Goal: Entertainment & Leisure: Consume media (video, audio)

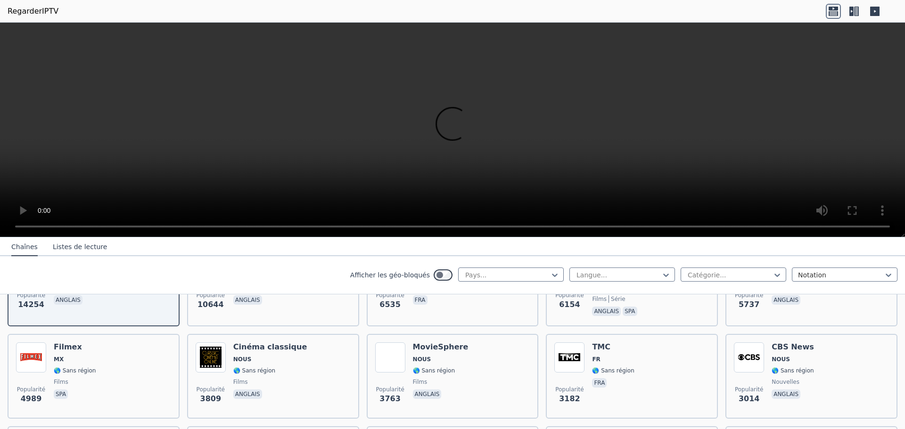
scroll to position [189, 0]
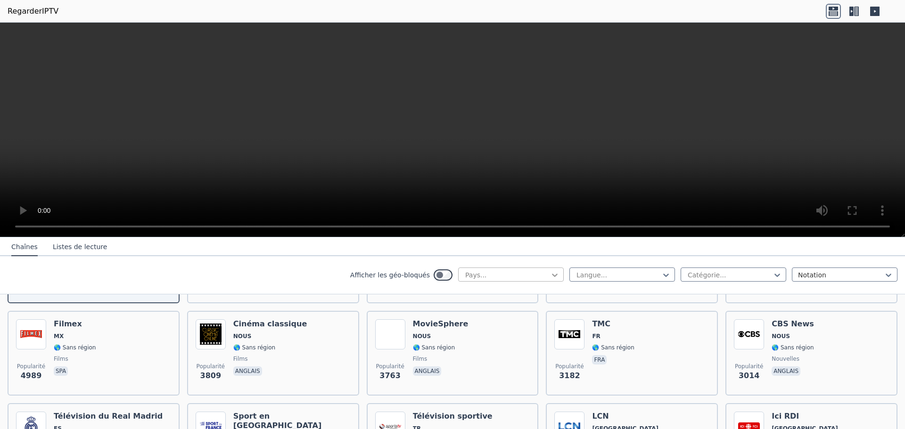
click at [552, 273] on icon at bounding box center [554, 275] width 9 height 9
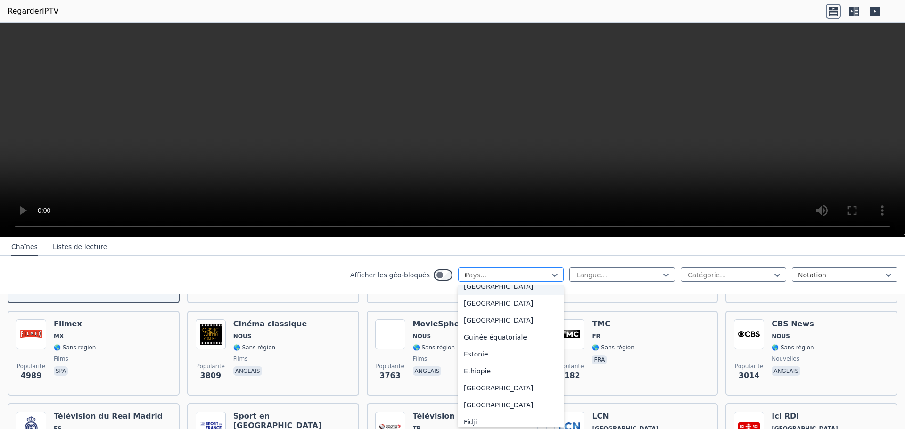
scroll to position [0, 0]
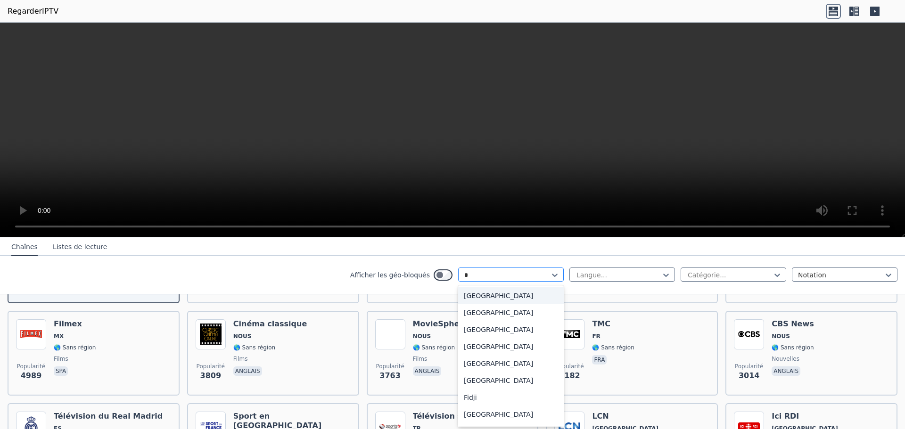
type input "**"
click at [477, 312] on div "[GEOGRAPHIC_DATA]" at bounding box center [511, 313] width 106 height 17
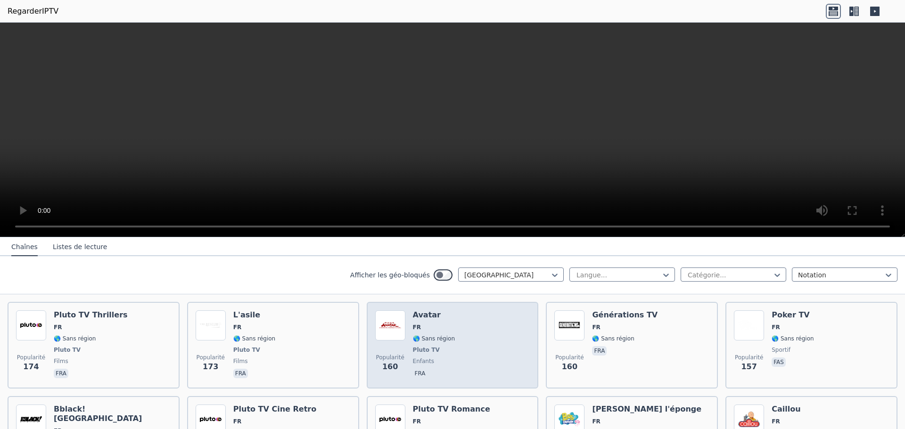
scroll to position [754, 0]
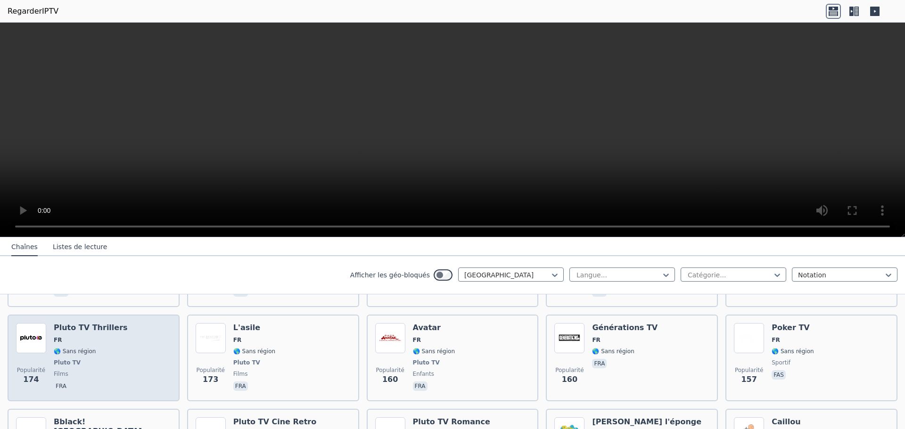
click at [88, 323] on font "Pluto TV Thrillers" at bounding box center [91, 327] width 74 height 9
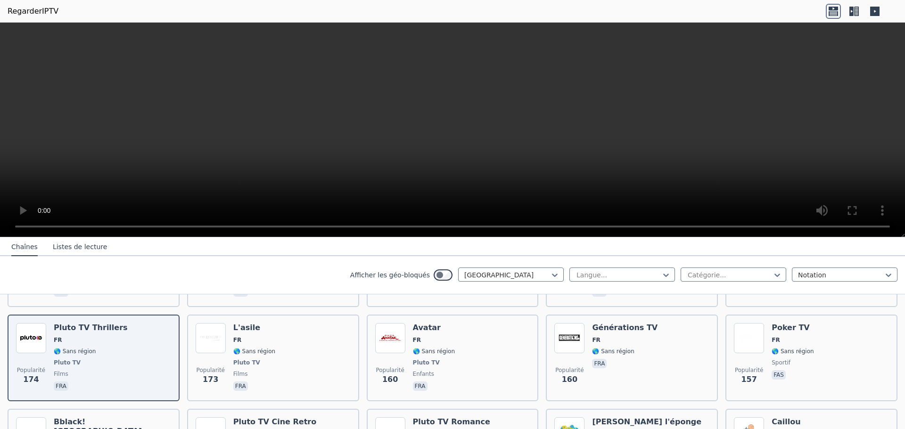
click at [44, 225] on video at bounding box center [452, 130] width 905 height 215
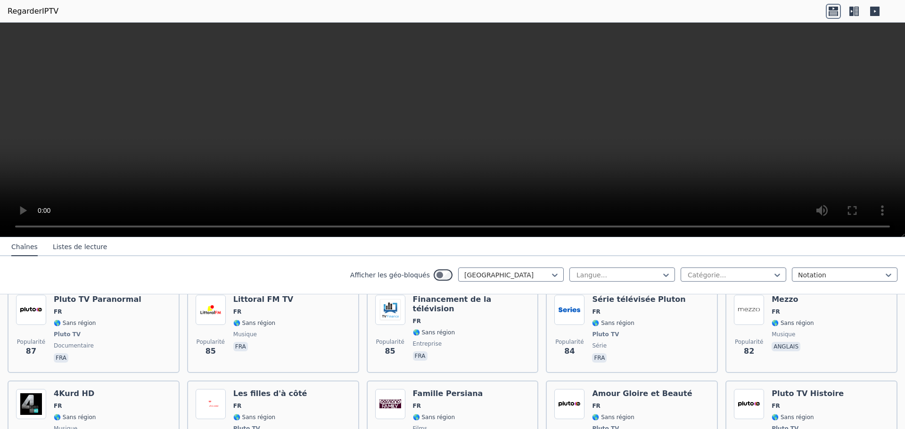
scroll to position [1414, 0]
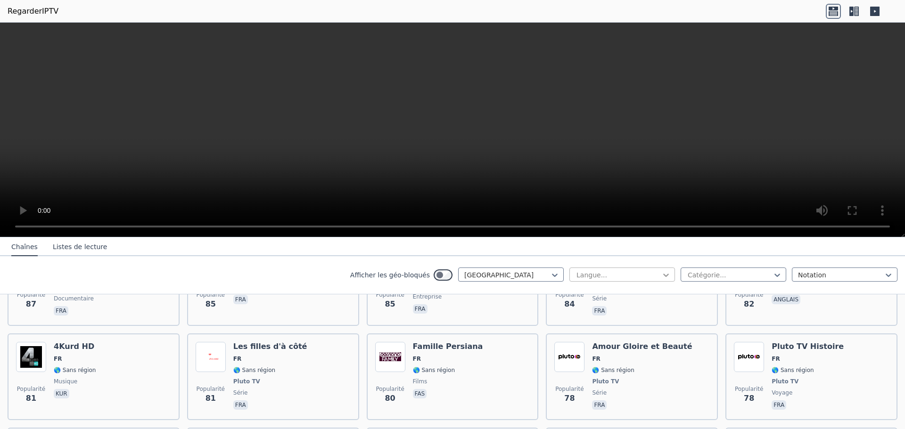
click at [661, 275] on icon at bounding box center [665, 275] width 9 height 9
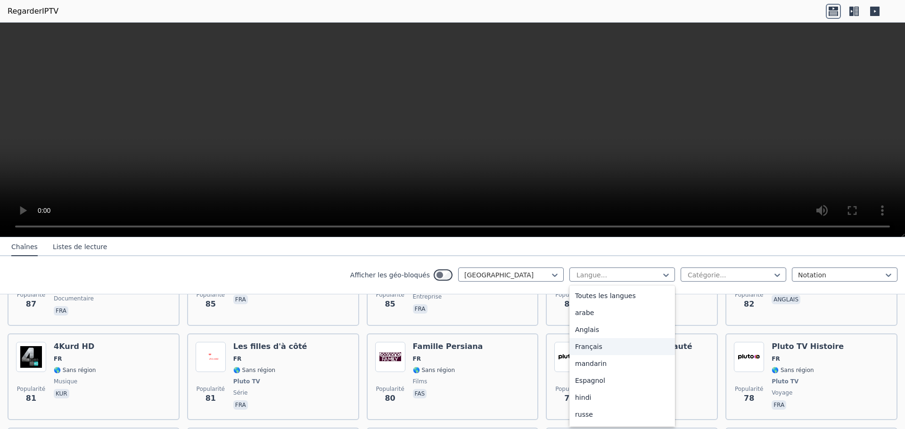
click at [575, 344] on font "Français" at bounding box center [588, 347] width 27 height 8
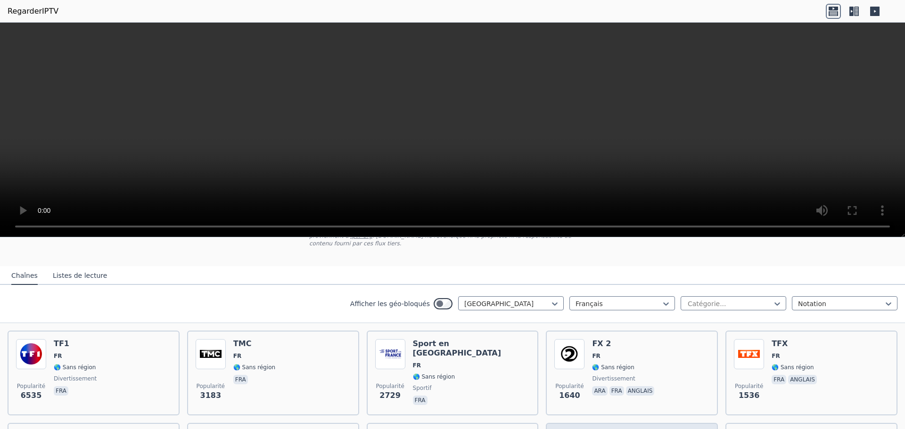
scroll to position [94, 0]
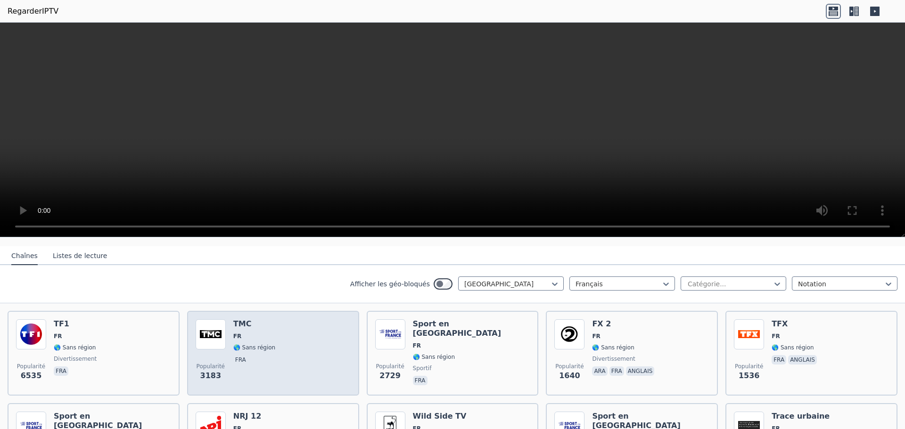
click at [287, 358] on div "Popularité 3183 TMC FR 🌎 Sans région fra" at bounding box center [273, 354] width 155 height 68
click at [293, 360] on div "Popularité 3183 TMC FR 🌎 Sans région fra" at bounding box center [273, 354] width 155 height 68
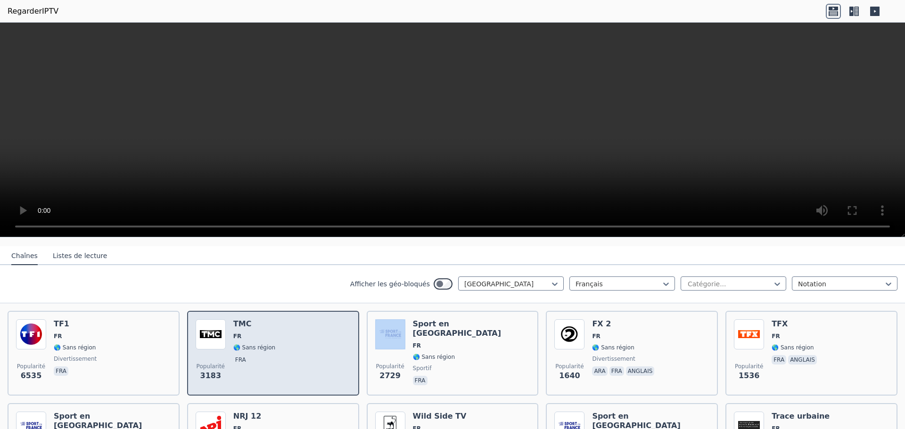
click at [293, 360] on div "Popularité 3183 TMC FR 🌎 Sans région fra" at bounding box center [273, 354] width 155 height 68
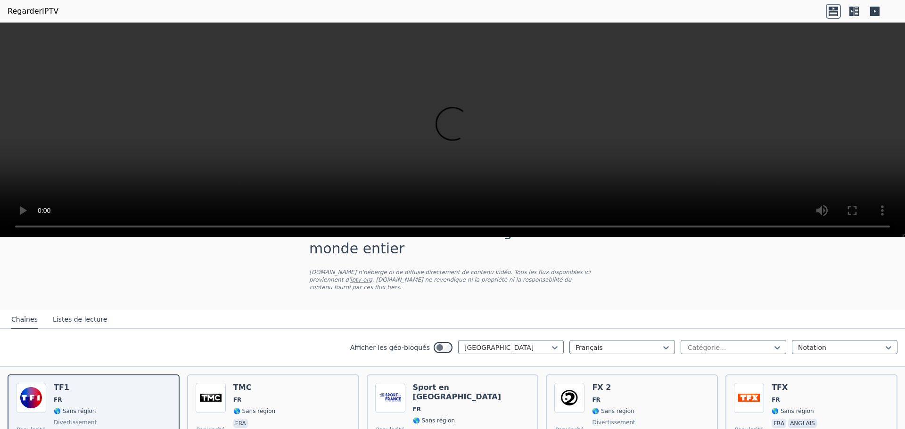
scroll to position [47, 0]
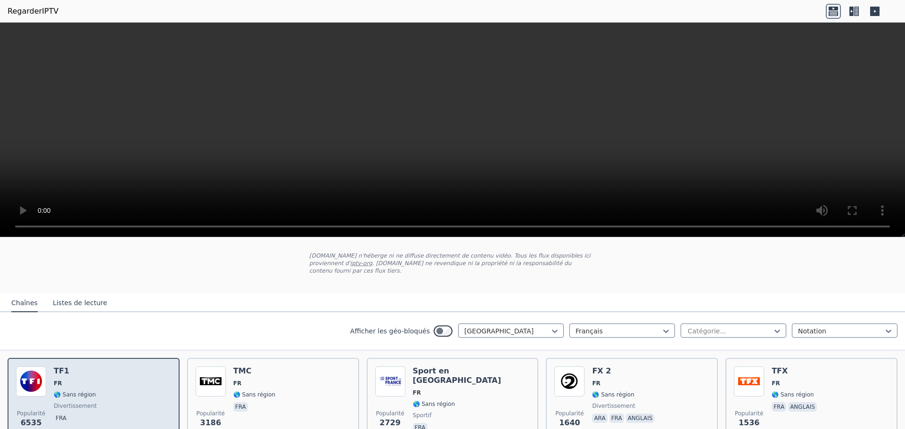
click at [108, 385] on div "Popularité 6535 TF1 FR 🌎 Sans région divertissement fra" at bounding box center [93, 401] width 155 height 68
click at [108, 384] on div "Popularité 6535 TF1 FR 🌎 Sans région divertissement fra" at bounding box center [93, 401] width 155 height 68
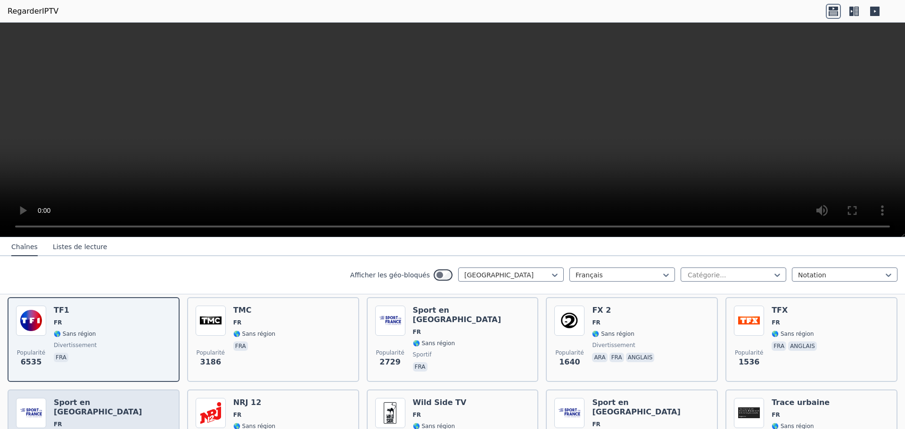
scroll to position [189, 0]
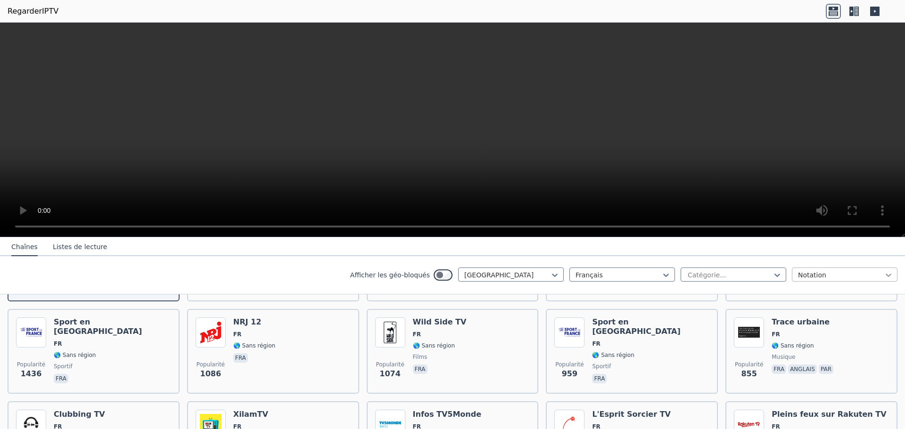
click at [884, 276] on icon at bounding box center [888, 275] width 9 height 9
click at [777, 278] on div "Catégorie..." at bounding box center [734, 275] width 106 height 14
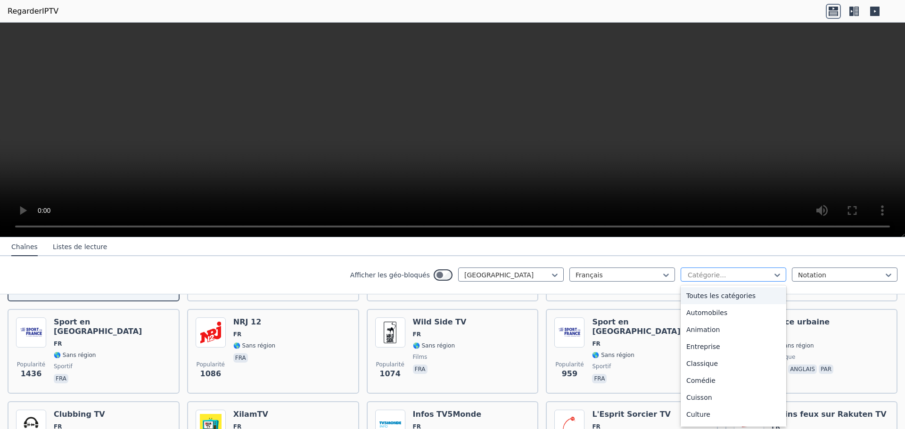
click at [777, 277] on div "Catégorie..." at bounding box center [734, 275] width 106 height 14
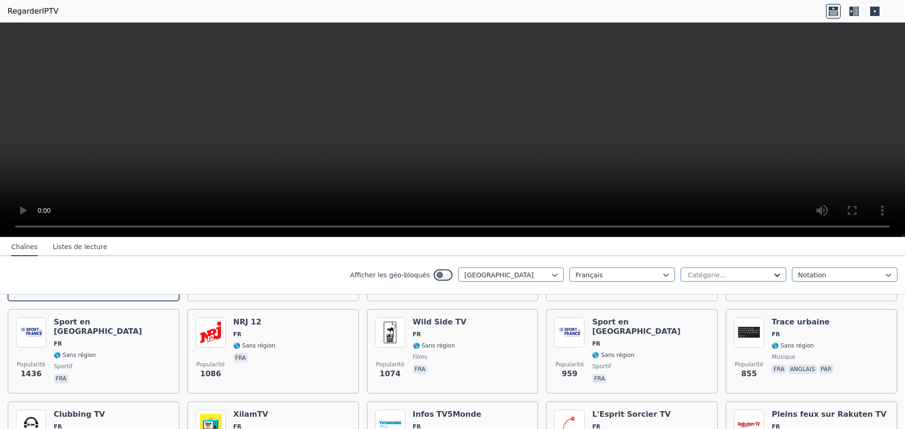
click at [775, 275] on icon at bounding box center [778, 275] width 6 height 3
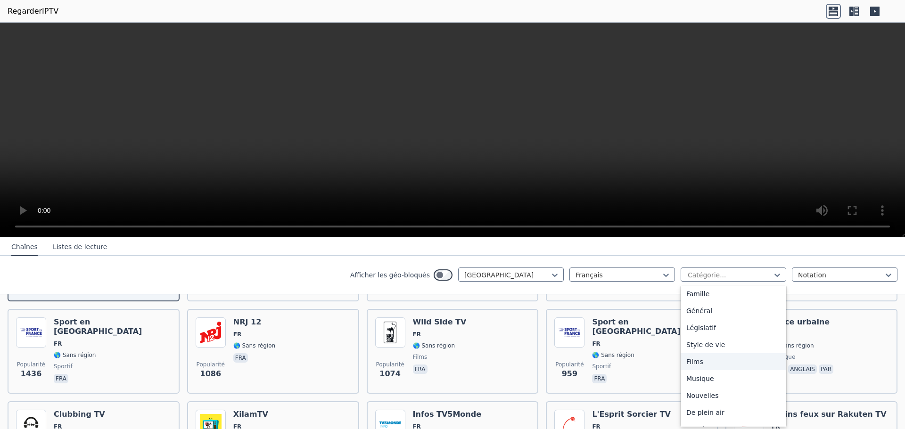
click at [701, 358] on div "Films" at bounding box center [734, 362] width 106 height 17
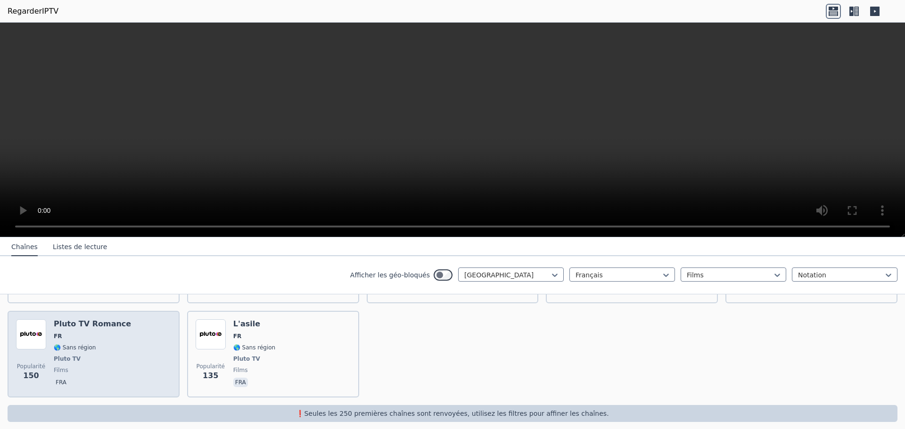
click at [98, 333] on span "FR" at bounding box center [92, 337] width 77 height 8
